Goal: Information Seeking & Learning: Learn about a topic

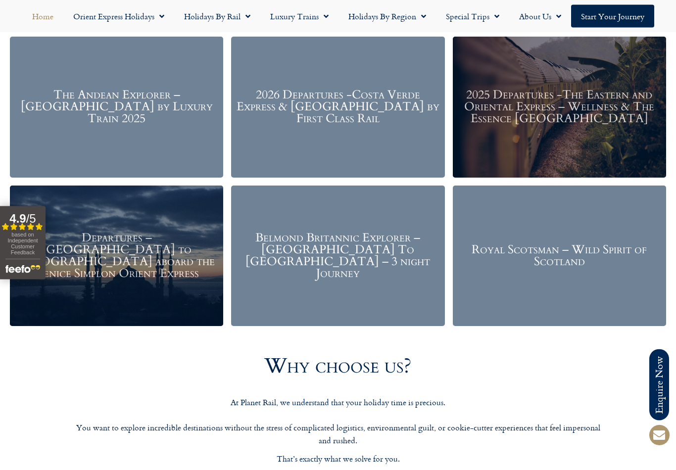
scroll to position [1207, 0]
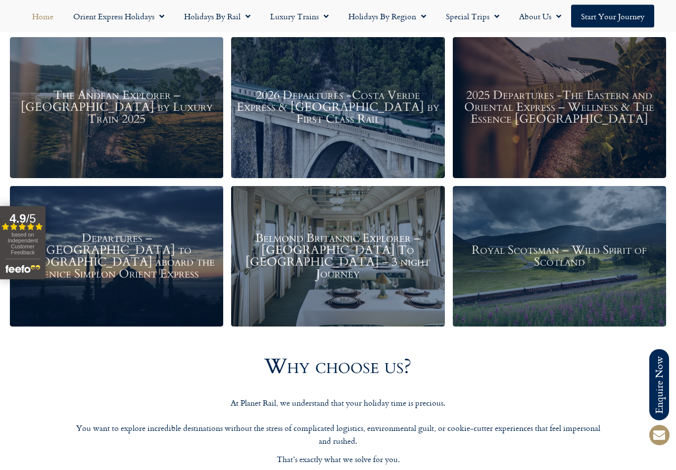
click at [168, 113] on h3 "The Andean Explorer – Peru by Luxury Train 2025" at bounding box center [116, 108] width 203 height 36
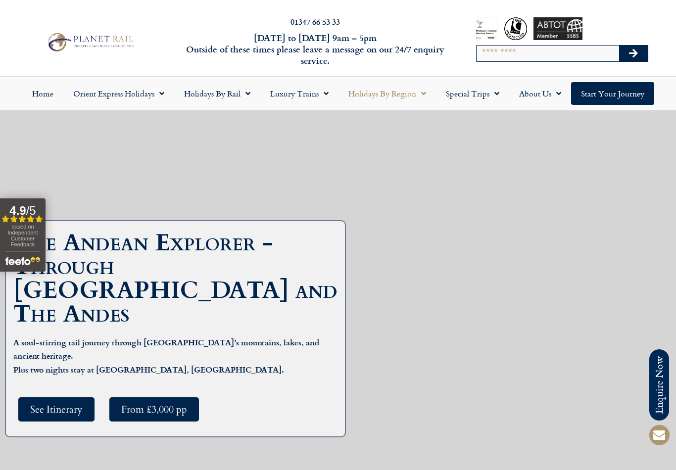
click at [414, 91] on link "Holidays by Region" at bounding box center [387, 93] width 97 height 23
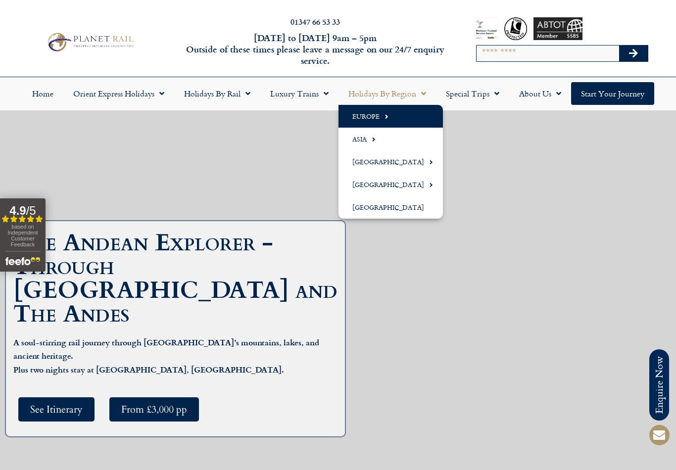
click at [390, 117] on link "Europe" at bounding box center [391, 116] width 104 height 23
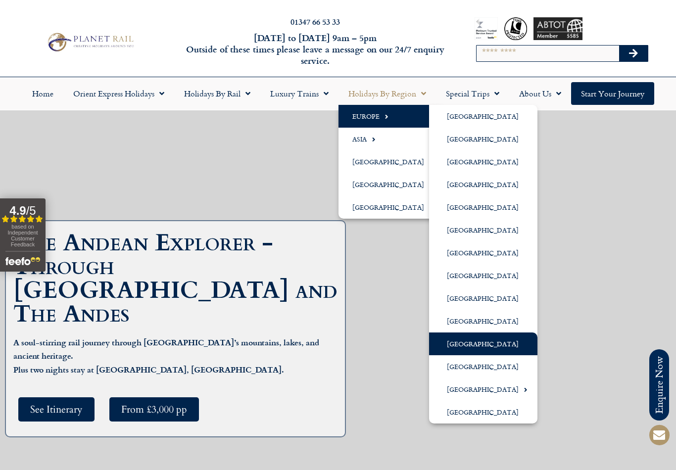
click at [466, 340] on link "[GEOGRAPHIC_DATA]" at bounding box center [483, 344] width 108 height 23
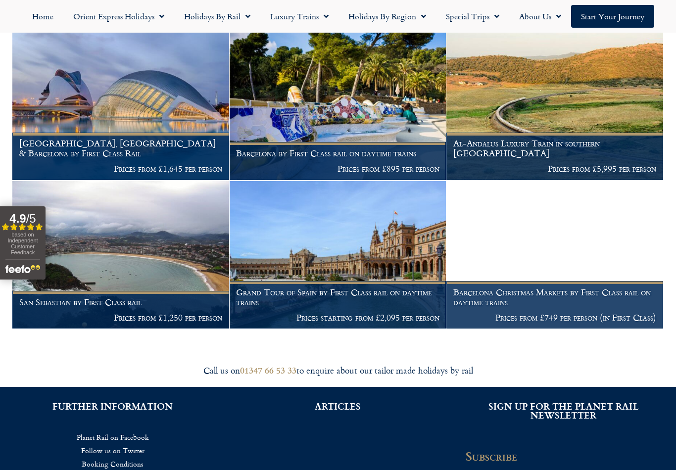
scroll to position [366, 0]
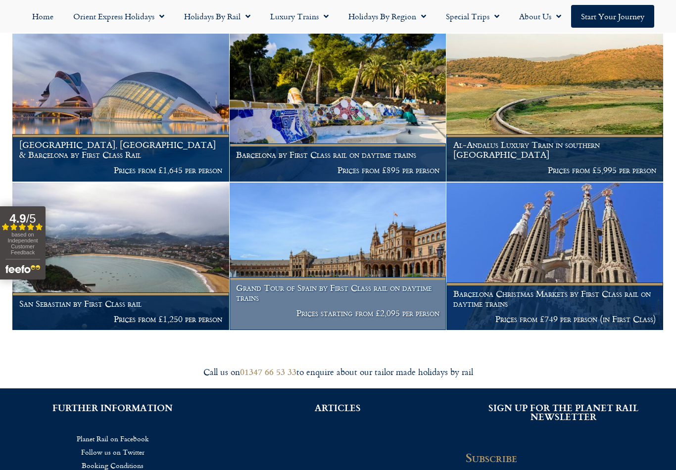
click at [354, 247] on img at bounding box center [338, 257] width 217 height 148
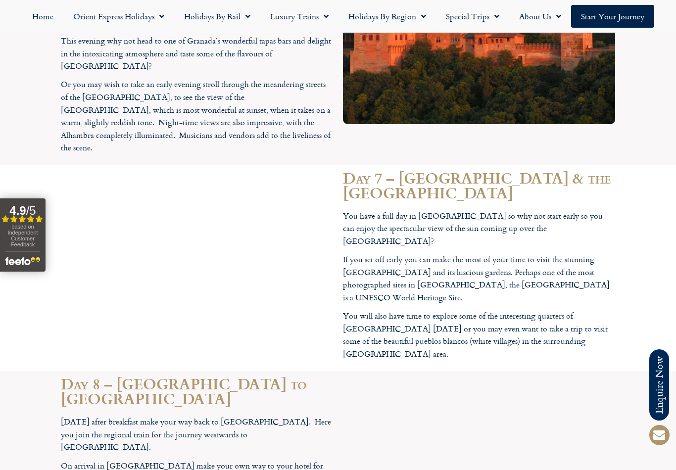
scroll to position [2243, 0]
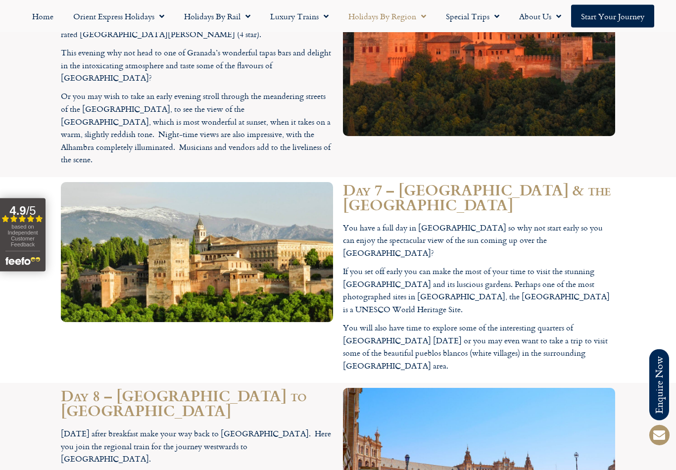
click at [406, 15] on link "Holidays by Region" at bounding box center [387, 16] width 97 height 23
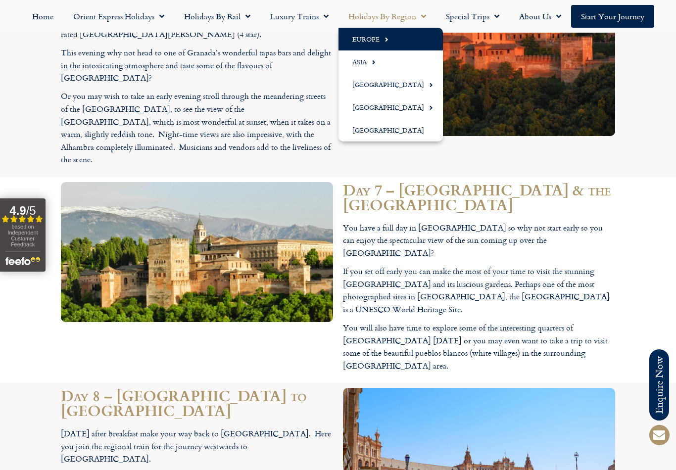
click at [382, 38] on span "Menu" at bounding box center [384, 39] width 9 height 16
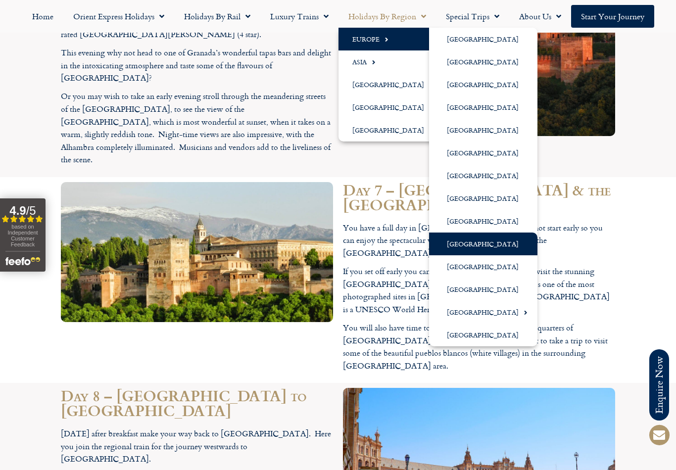
click at [476, 246] on link "[GEOGRAPHIC_DATA]" at bounding box center [483, 244] width 108 height 23
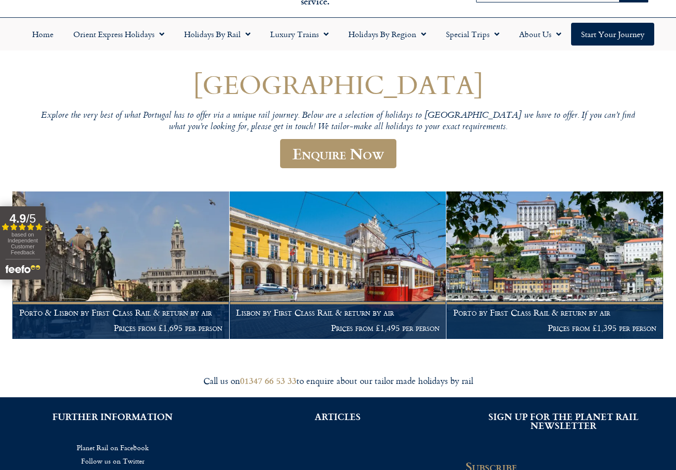
scroll to position [59, 0]
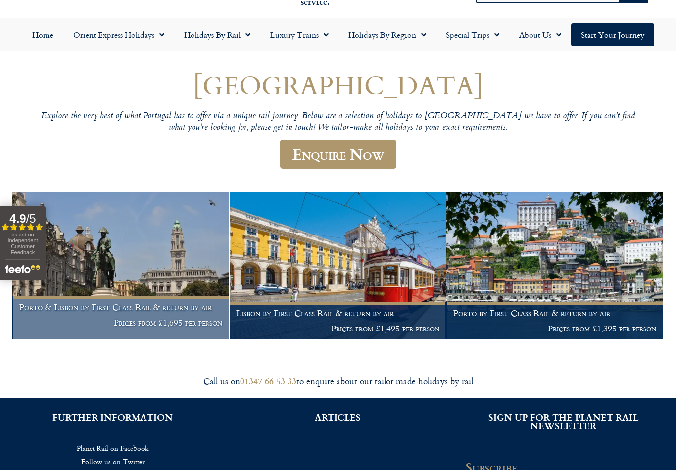
click at [50, 309] on h1 "Porto & Lisbon by First Class Rail & return by air" at bounding box center [120, 307] width 203 height 10
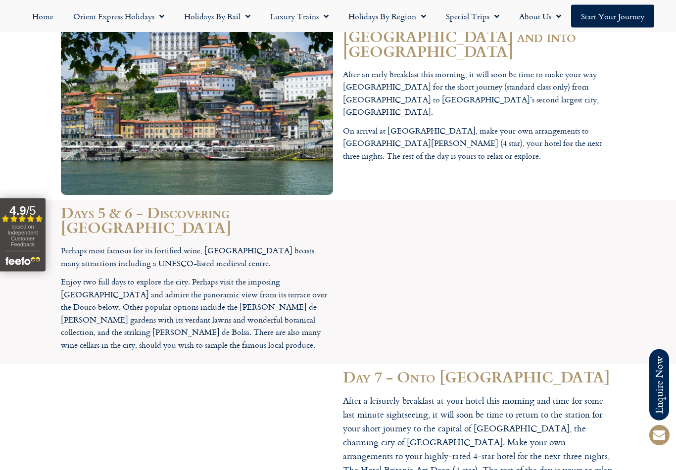
scroll to position [1812, 0]
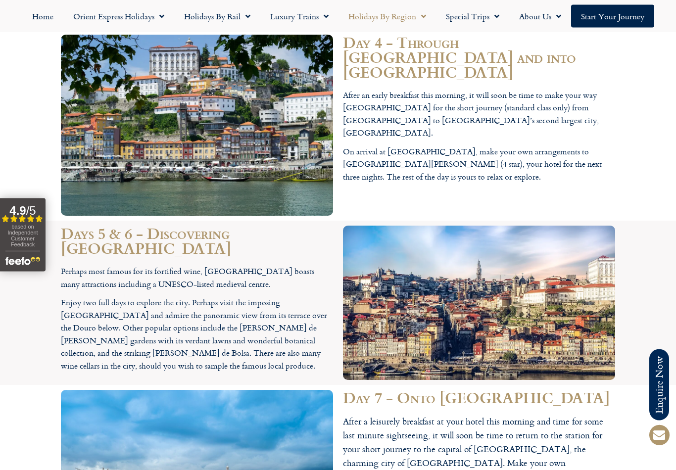
click at [408, 18] on link "Holidays by Region" at bounding box center [387, 16] width 97 height 23
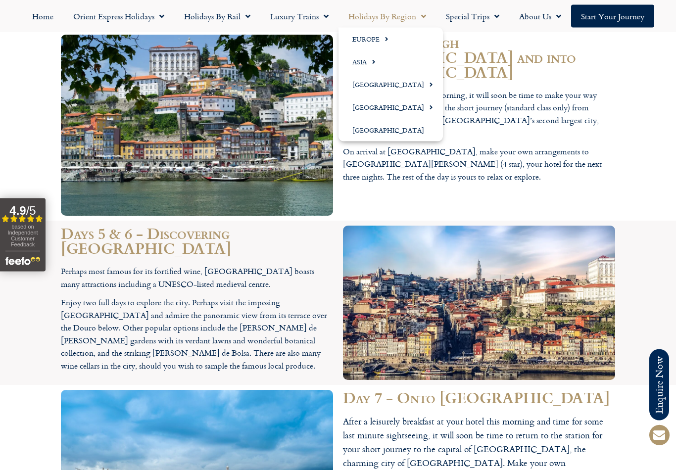
scroll to position [1813, 0]
click at [380, 38] on span "Menu" at bounding box center [384, 39] width 9 height 16
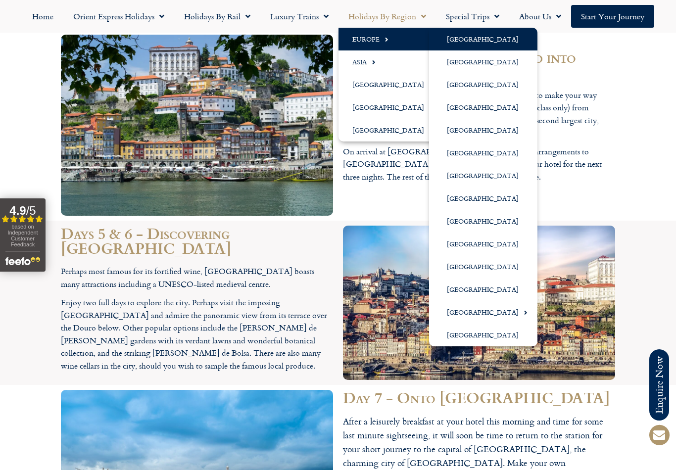
click at [467, 38] on link "[GEOGRAPHIC_DATA]" at bounding box center [483, 39] width 108 height 23
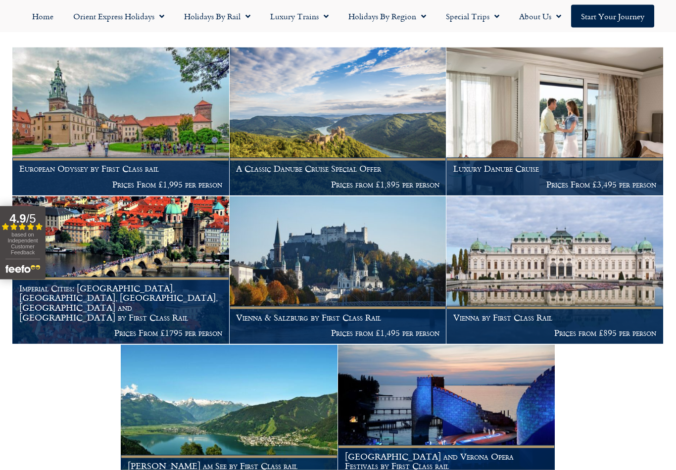
scroll to position [176, 0]
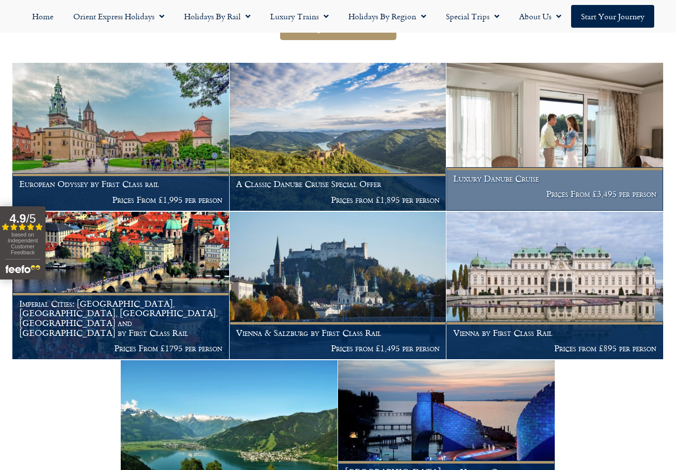
click at [571, 167] on img at bounding box center [554, 137] width 217 height 148
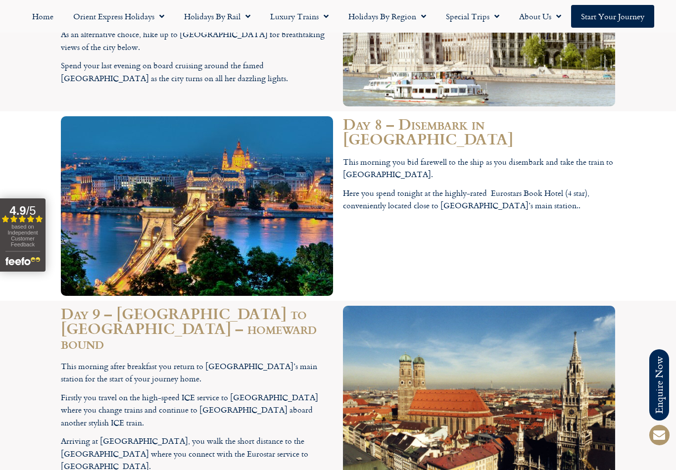
scroll to position [3158, 0]
